Goal: Use online tool/utility: Utilize a website feature to perform a specific function

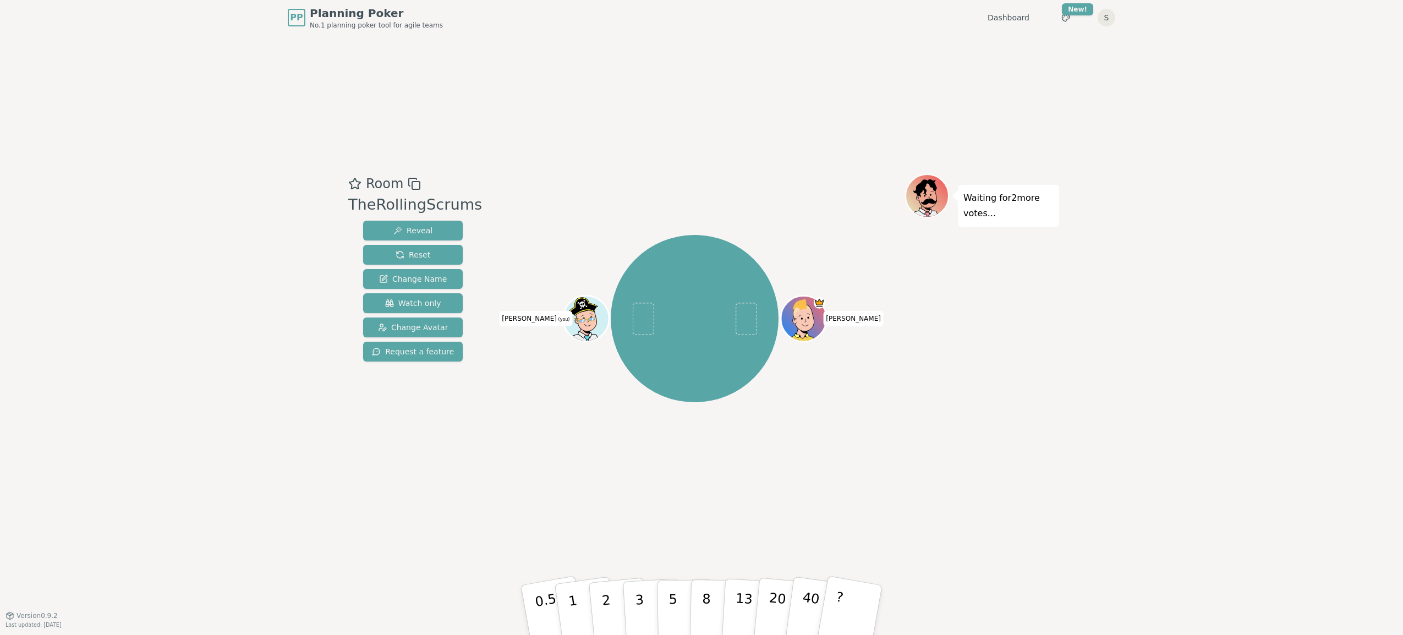
click at [236, 395] on div "PP Planning Poker No.1 planning poker tool for agile teams Dashboard Toggle the…" at bounding box center [701, 317] width 1403 height 635
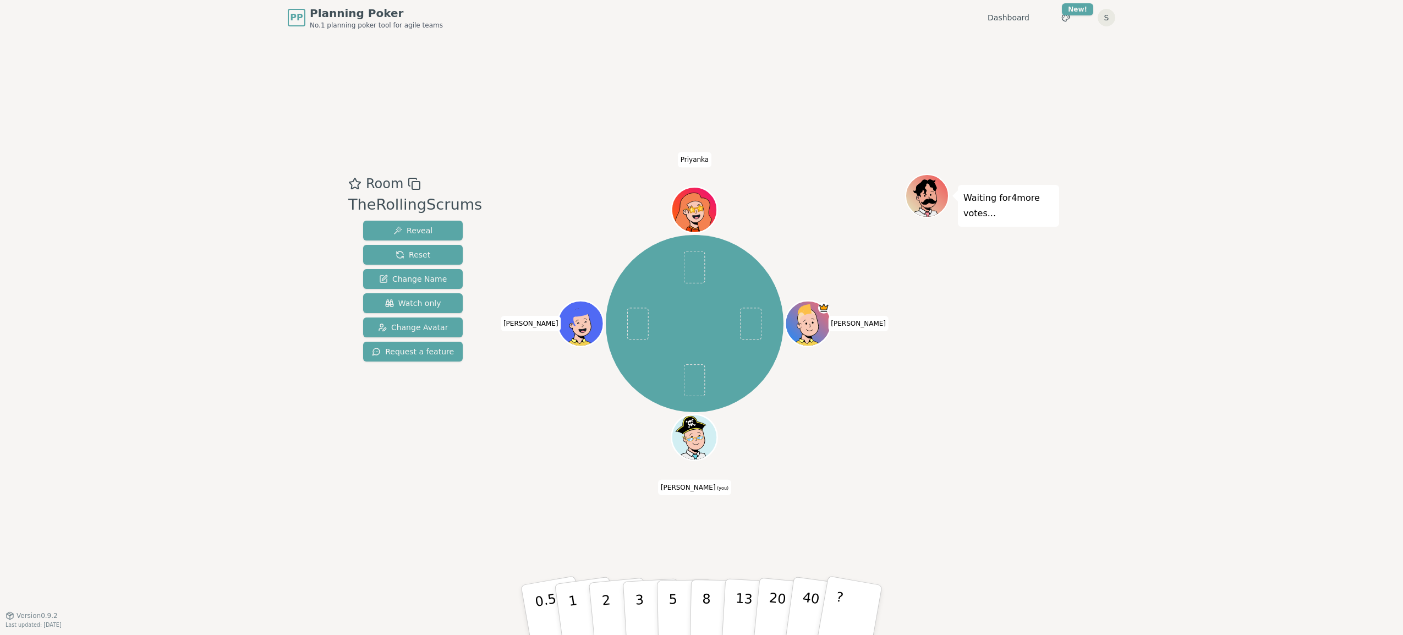
click at [898, 510] on div "Room TheRollingScrums Reveal Reset Change Name Watch only Change Avatar Request…" at bounding box center [701, 325] width 715 height 580
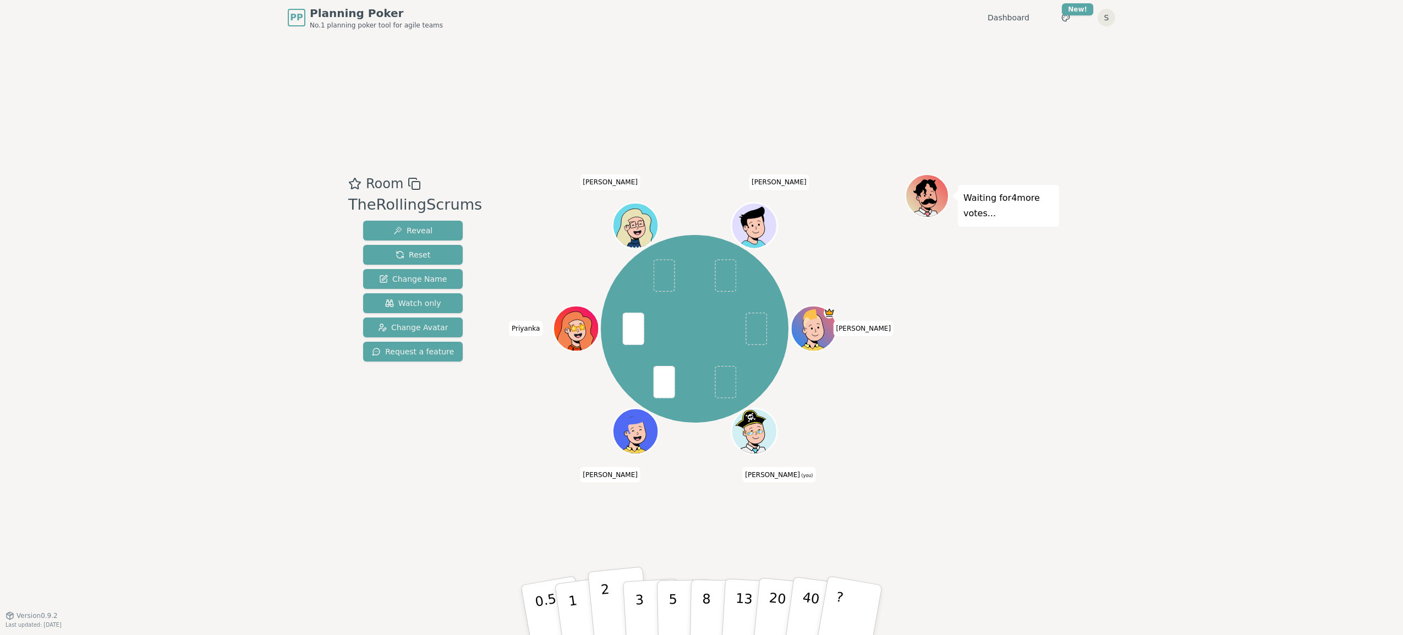
click at [607, 599] on p "2" at bounding box center [607, 612] width 14 height 60
click at [634, 611] on button "3" at bounding box center [652, 610] width 60 height 86
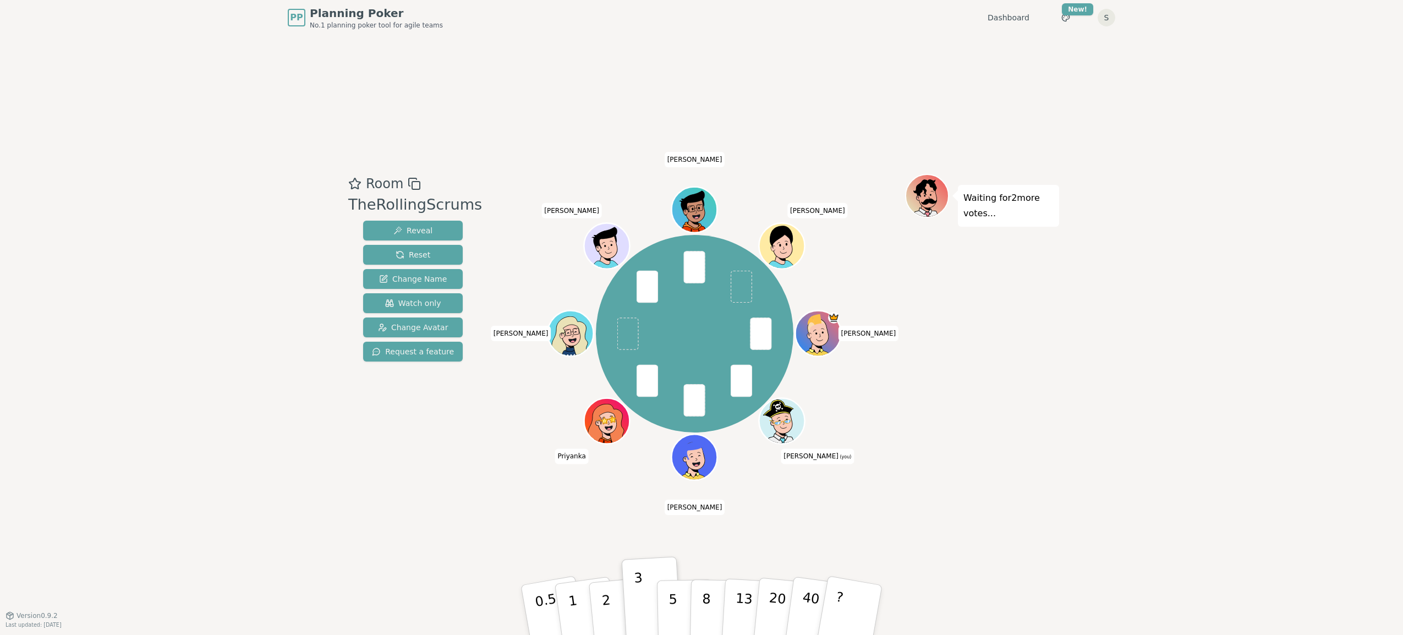
click at [1050, 441] on div "Waiting for 2 more votes..." at bounding box center [982, 325] width 154 height 303
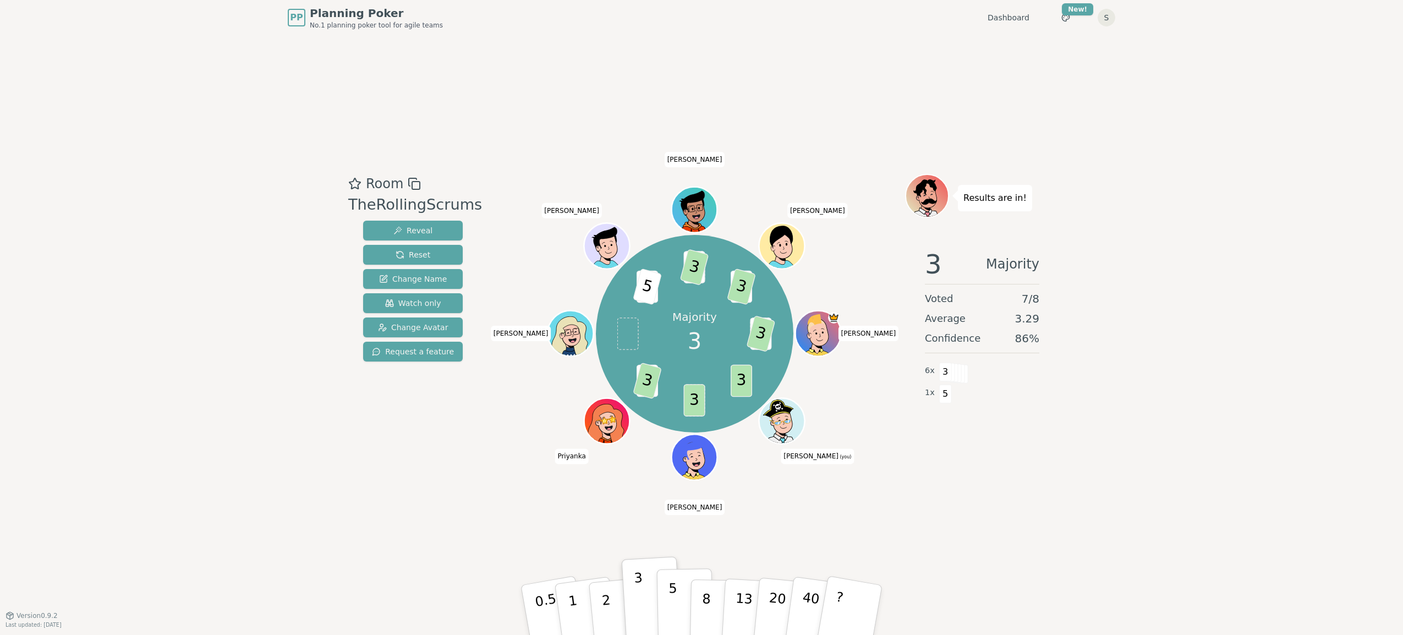
click at [663, 617] on button "5" at bounding box center [685, 610] width 57 height 84
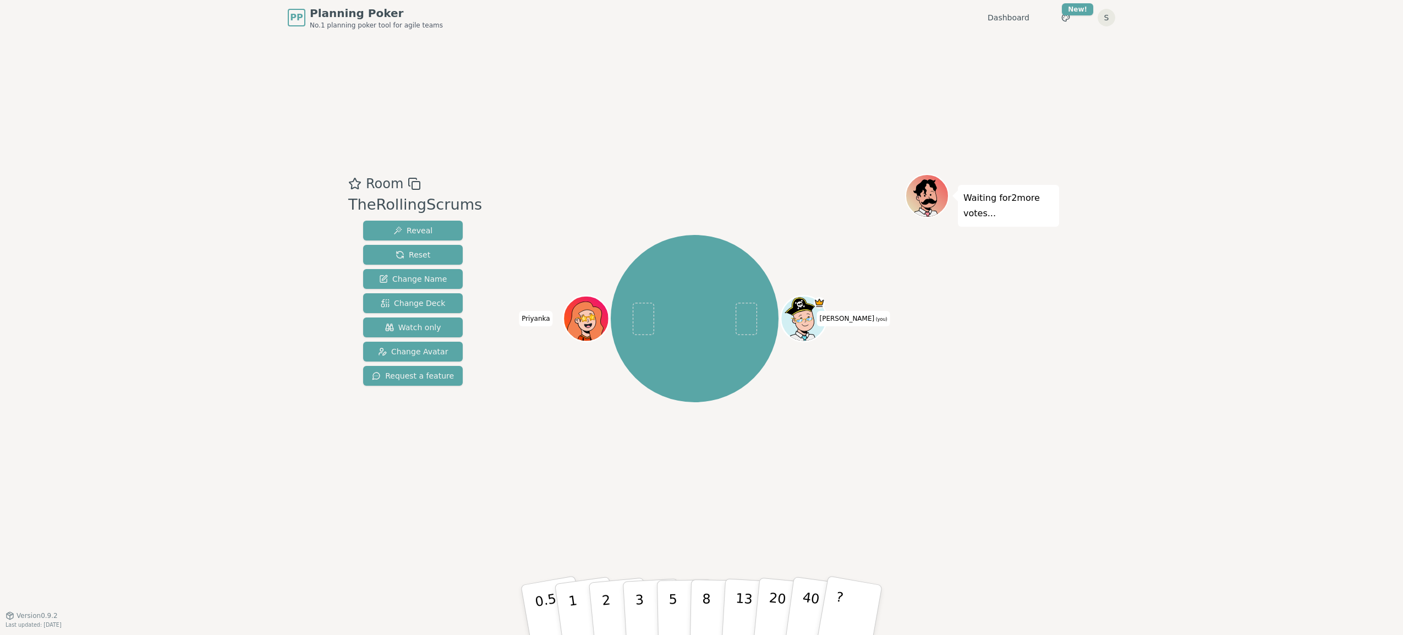
click at [834, 544] on div "Room TheRollingScrums Reveal Reset Change Name Change Deck Watch only Change Av…" at bounding box center [701, 325] width 715 height 580
